Goal: Transaction & Acquisition: Book appointment/travel/reservation

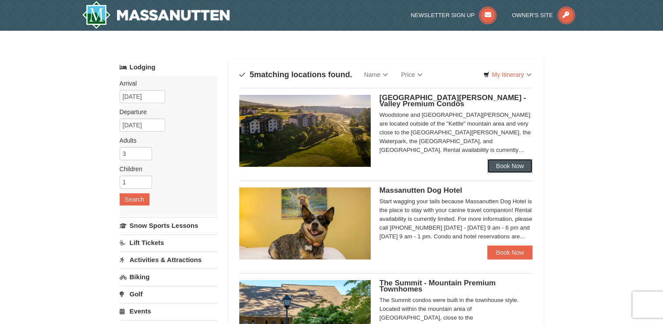
click at [499, 160] on link "Book Now" at bounding box center [511, 166] width 46 height 14
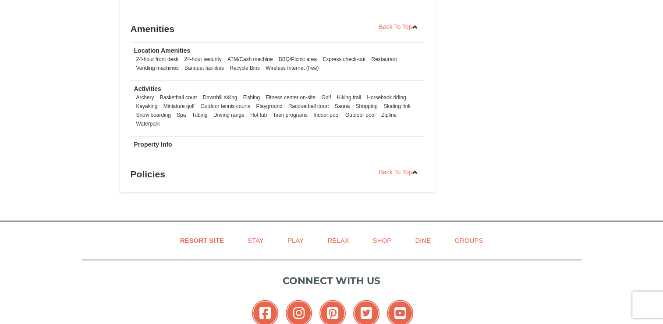
scroll to position [1052, 0]
click at [300, 230] on link "Play" at bounding box center [296, 240] width 38 height 20
